Goal: Information Seeking & Learning: Check status

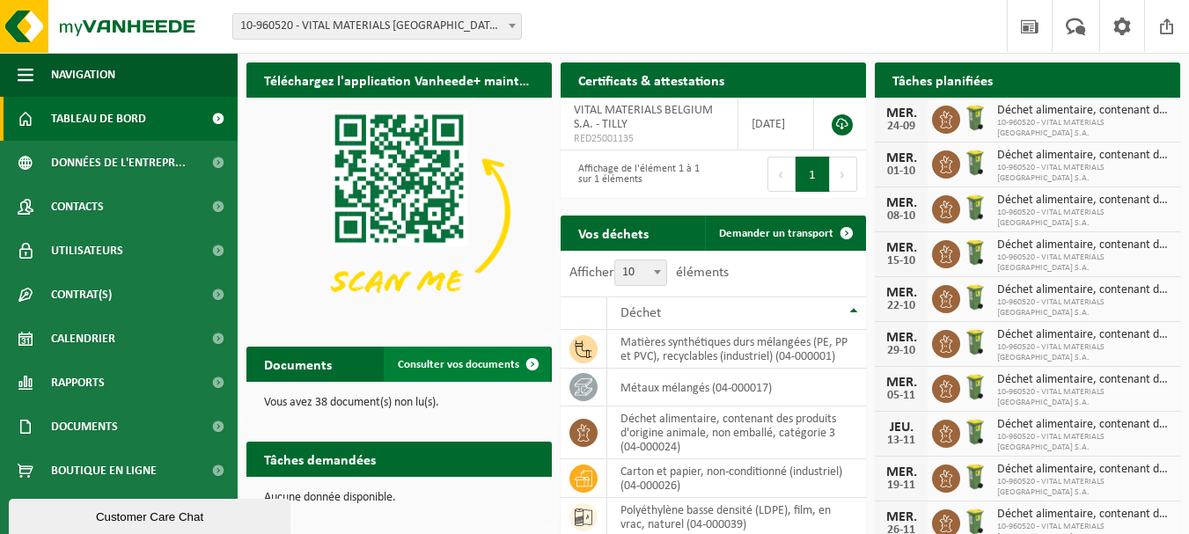
click at [417, 354] on link "Consulter vos documents" at bounding box center [467, 364] width 166 height 35
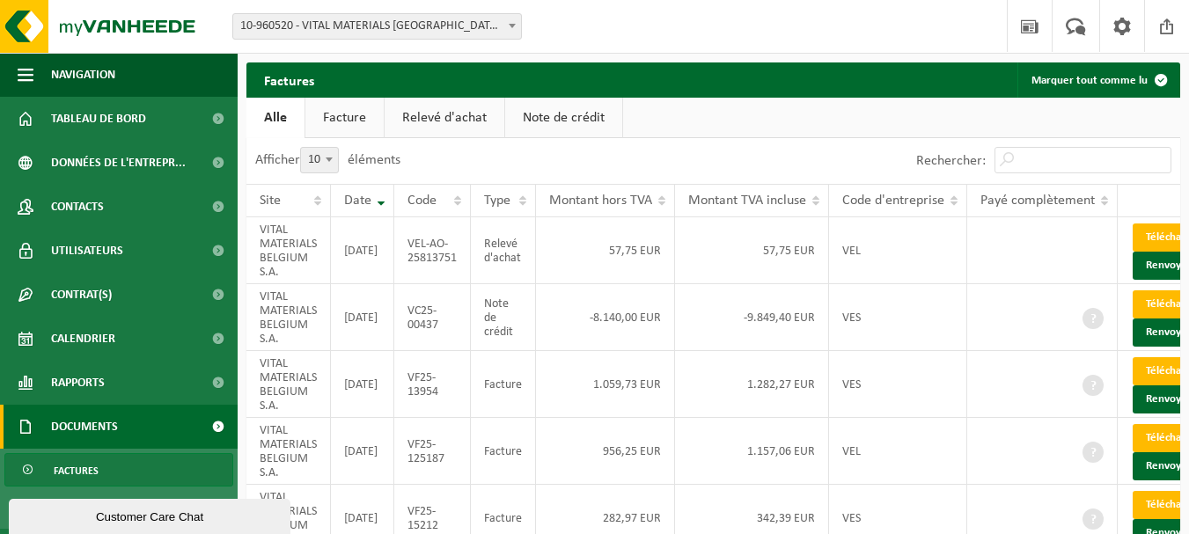
click at [437, 104] on link "Relevé d'achat" at bounding box center [445, 118] width 120 height 40
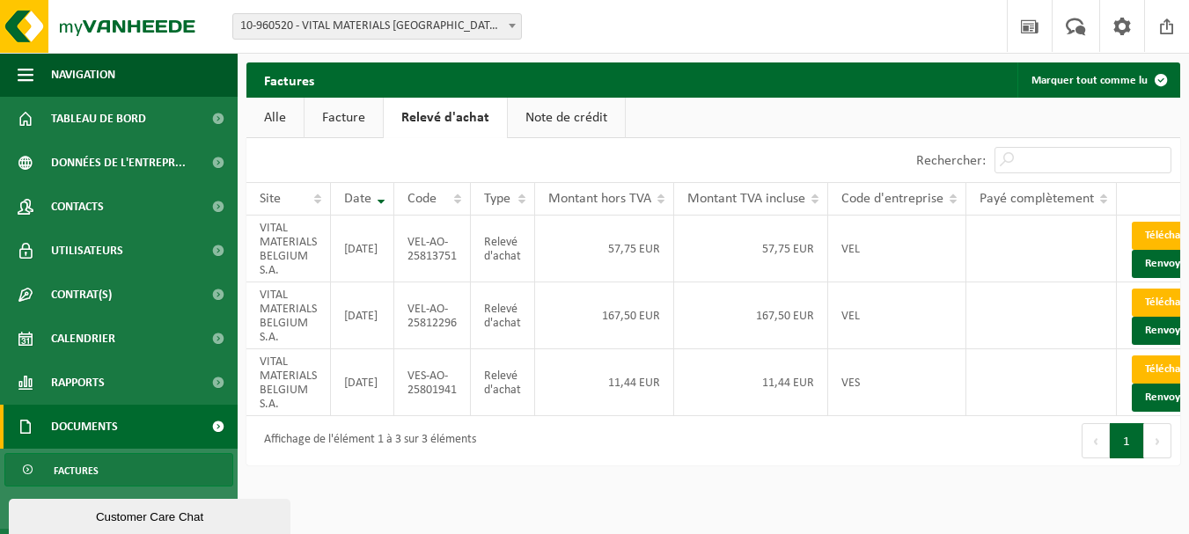
click at [525, 116] on link "Note de crédit" at bounding box center [566, 118] width 117 height 40
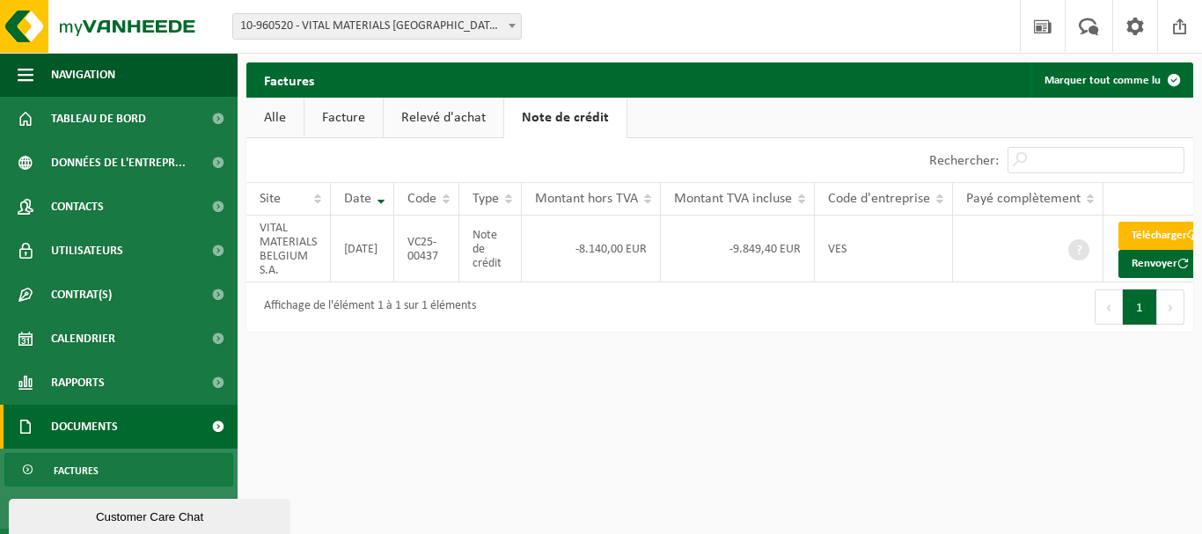
click at [448, 119] on link "Relevé d'achat" at bounding box center [444, 118] width 120 height 40
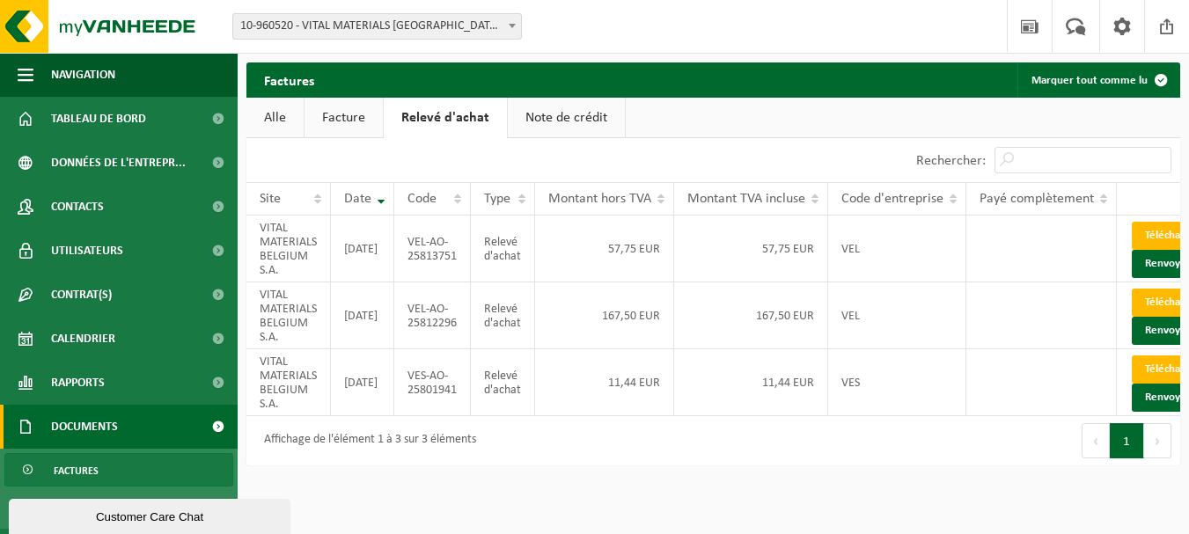
click at [364, 119] on link "Facture" at bounding box center [344, 118] width 78 height 40
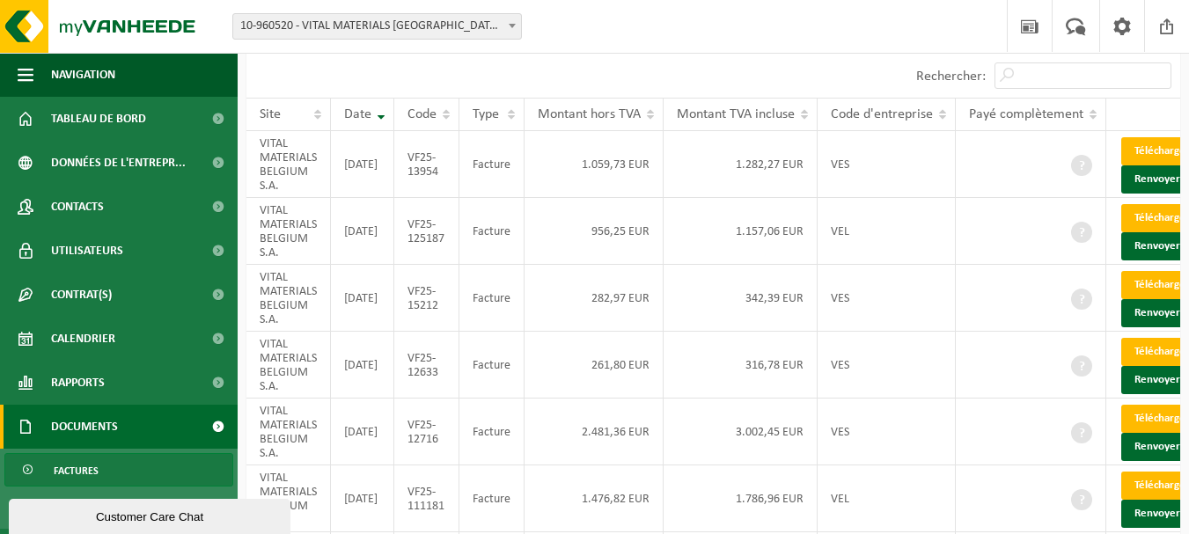
scroll to position [68, 0]
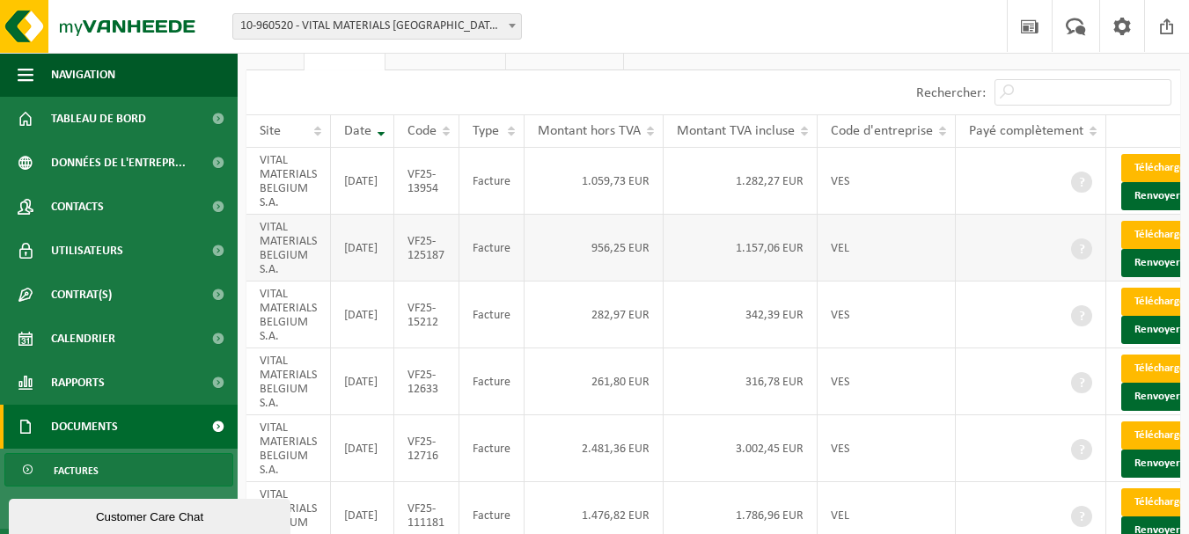
click at [593, 234] on td "956,25 EUR" at bounding box center [594, 248] width 139 height 67
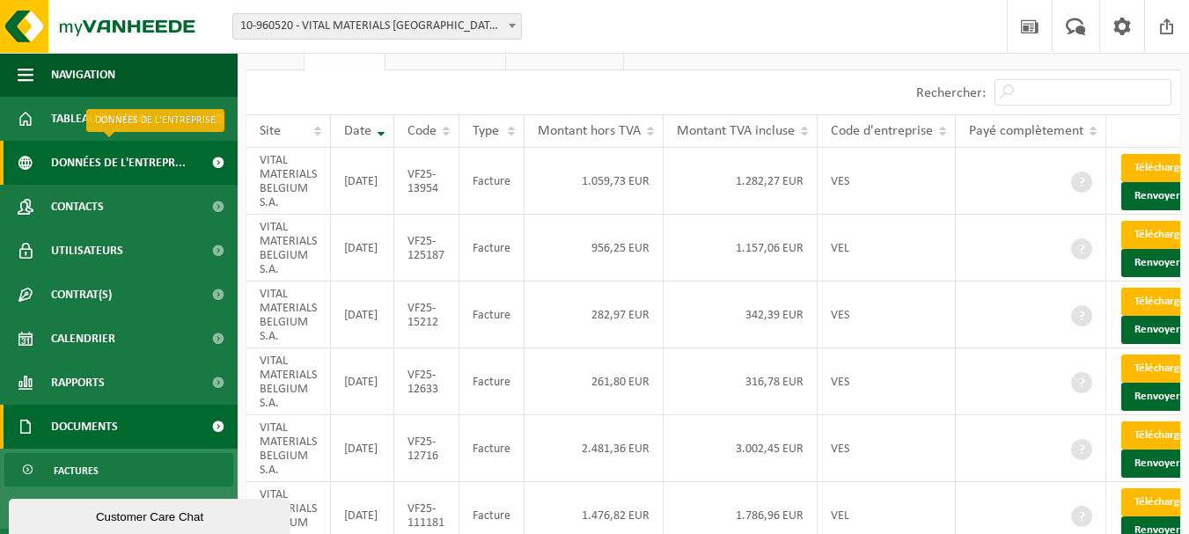
click at [146, 164] on span "Données de l'entrepr..." at bounding box center [118, 163] width 135 height 44
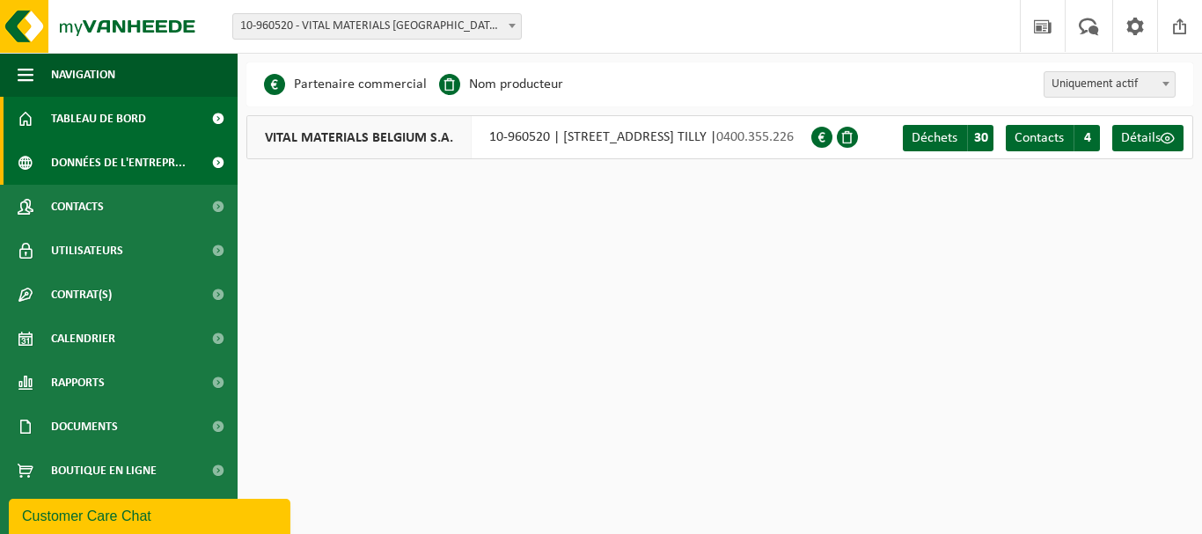
click at [103, 108] on span "Tableau de bord" at bounding box center [98, 119] width 95 height 44
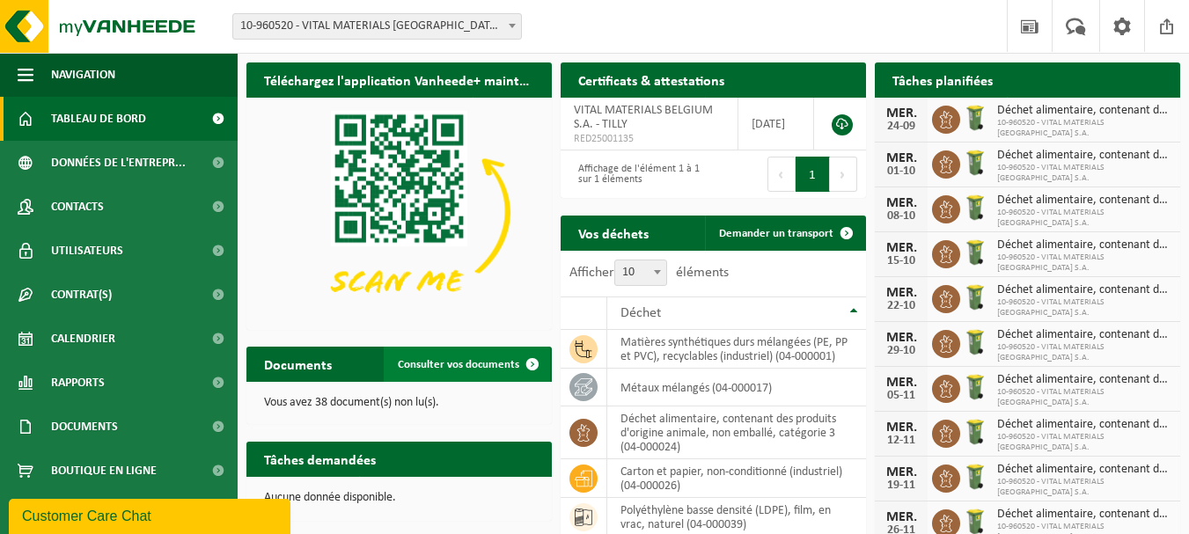
click at [405, 359] on span "Consulter vos documents" at bounding box center [458, 364] width 121 height 11
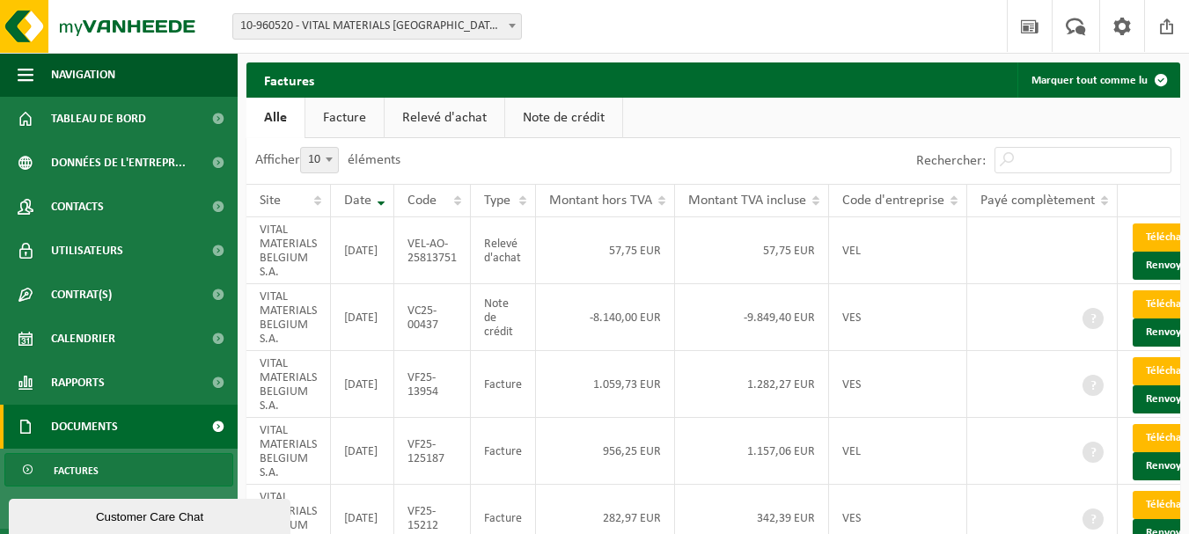
click at [546, 130] on link "Note de crédit" at bounding box center [563, 118] width 117 height 40
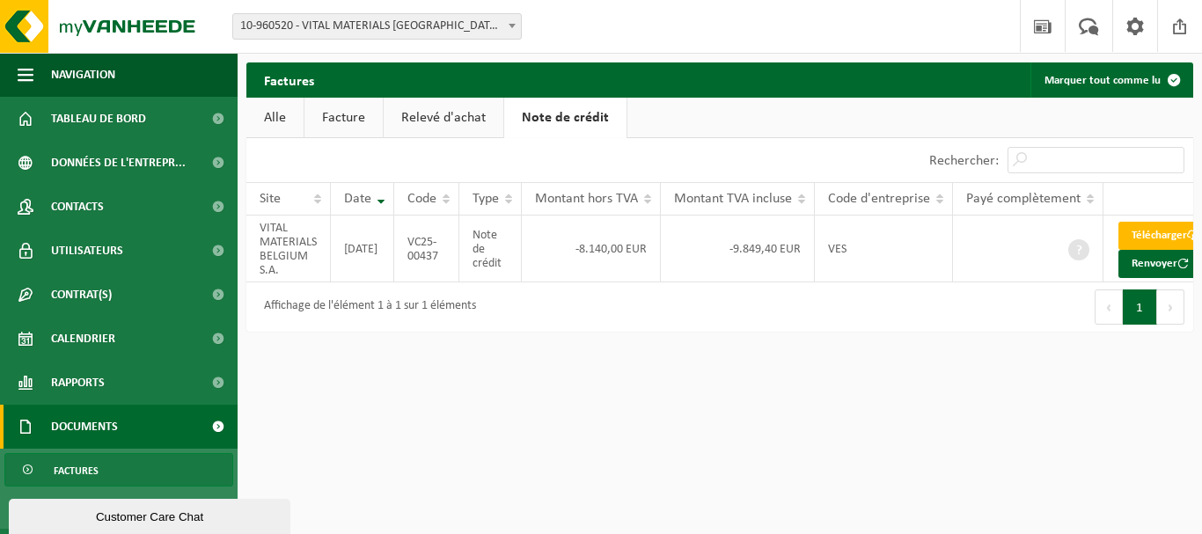
click at [470, 117] on link "Relevé d'achat" at bounding box center [444, 118] width 120 height 40
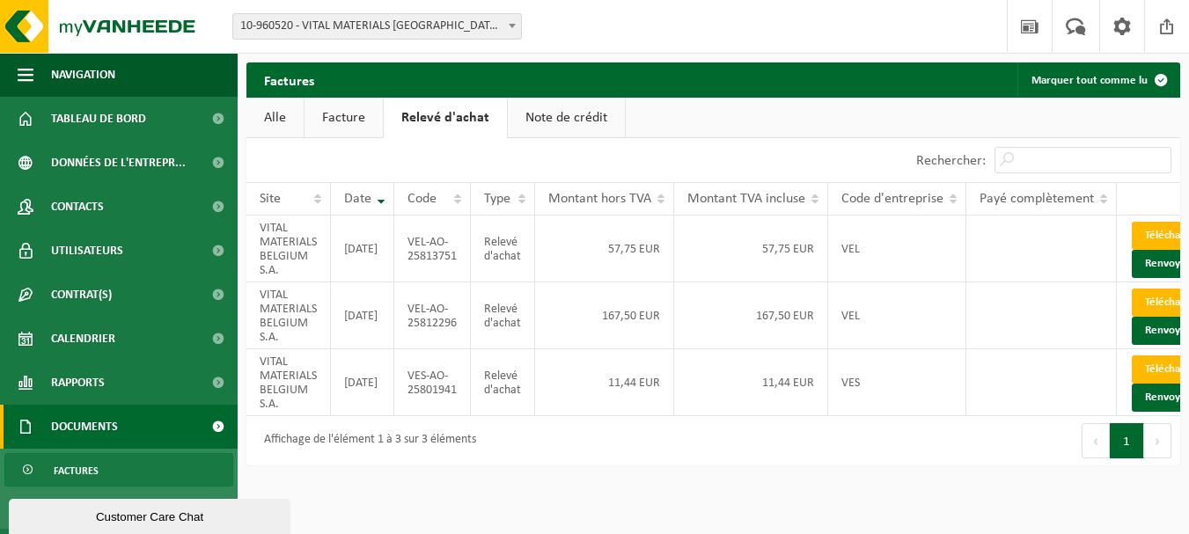
click at [342, 114] on link "Facture" at bounding box center [344, 118] width 78 height 40
